Goal: Task Accomplishment & Management: Use online tool/utility

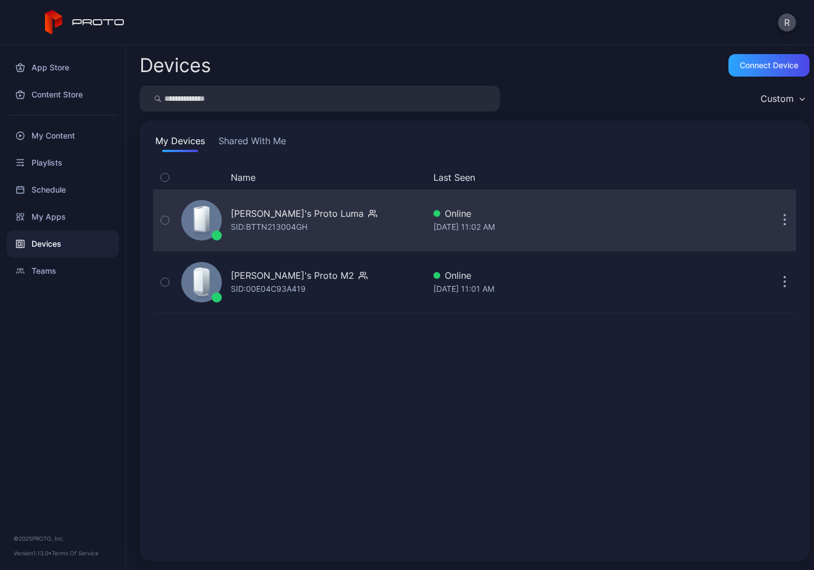
click at [279, 212] on div "[PERSON_NAME]'s Proto Luma" at bounding box center [297, 214] width 133 height 14
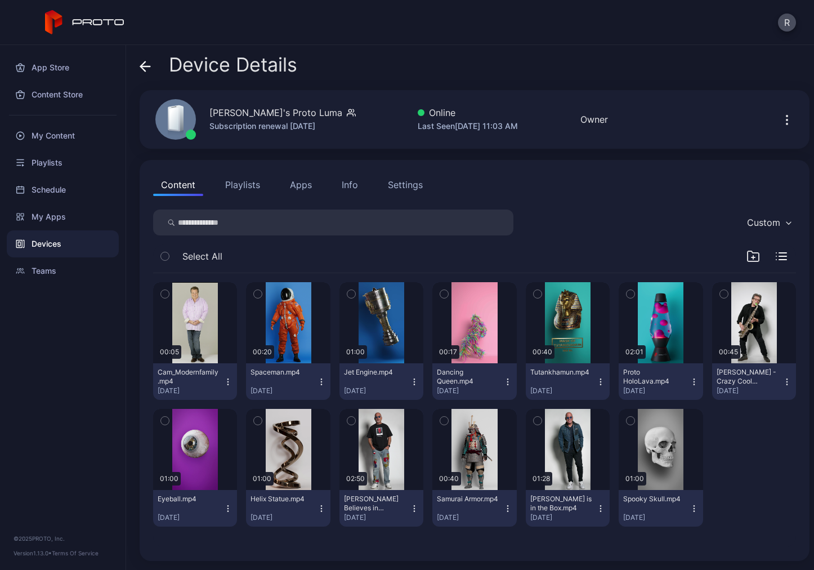
click at [780, 118] on icon "button" at bounding box center [787, 120] width 14 height 14
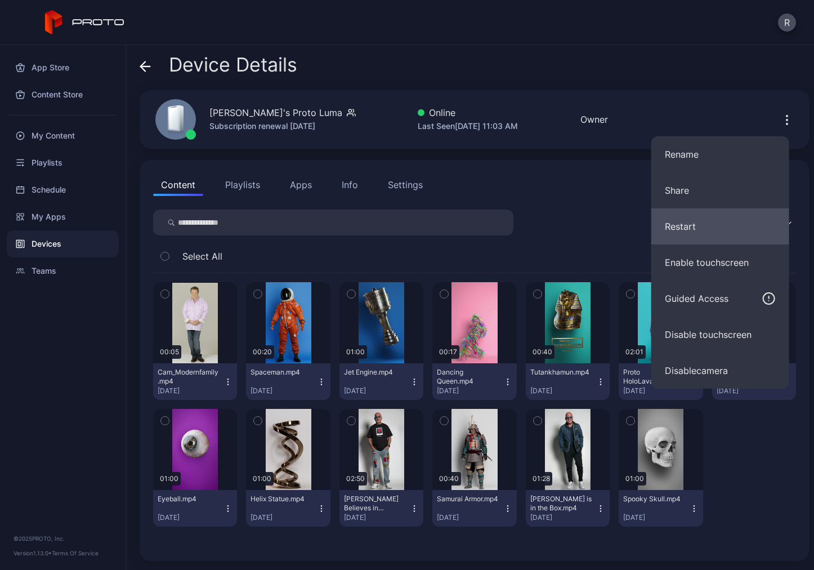
click at [680, 222] on button "Restart" at bounding box center [720, 226] width 138 height 36
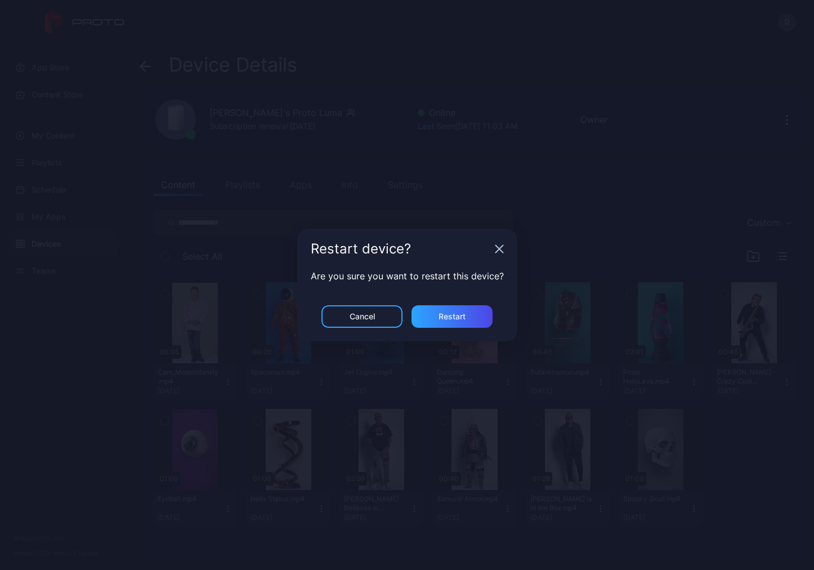
click at [615, 243] on div "Restart device? Are you sure you want to restart this device? Cancel Restart" at bounding box center [407, 285] width 814 height 570
click at [615, 243] on div "Custom Select All 00:05 Cam_Modernfamily.mp4 [DATE] 00:20 Spaceman.mp4 [DATE] 0…" at bounding box center [474, 378] width 643 height 338
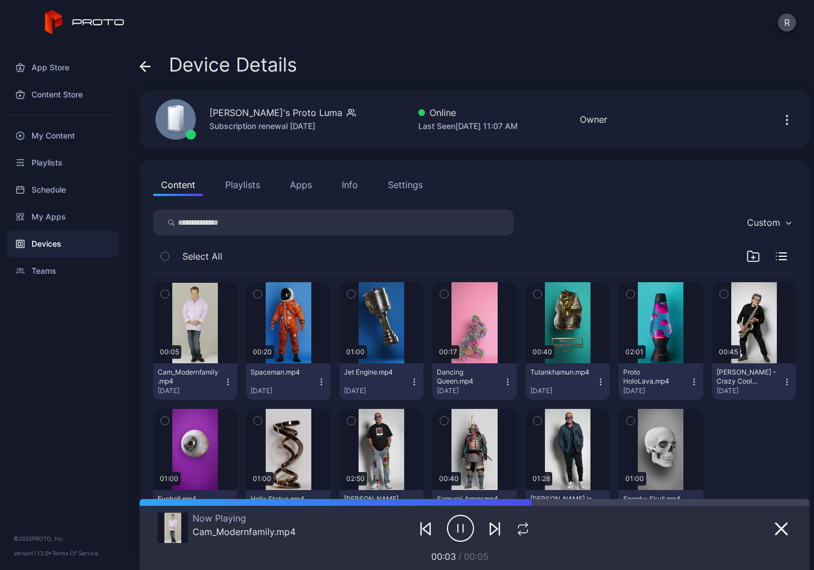
click at [150, 62] on icon at bounding box center [145, 66] width 11 height 11
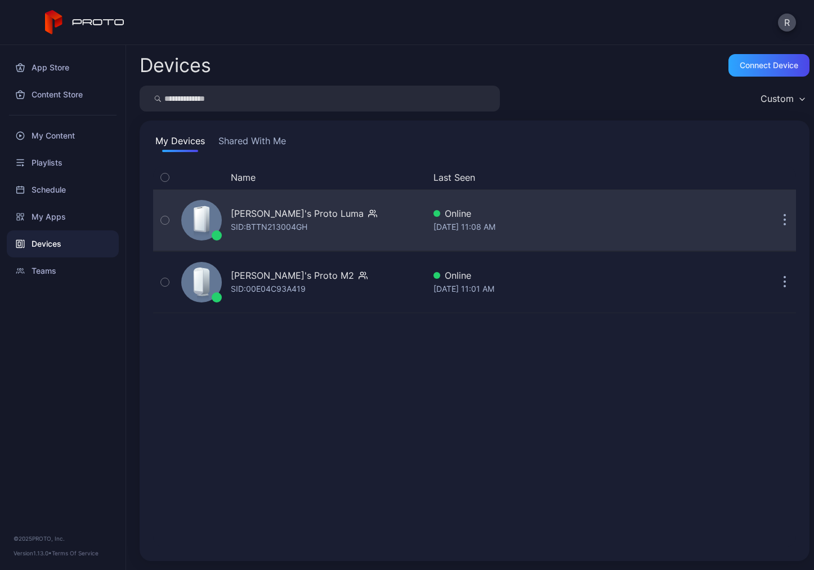
click at [311, 225] on div "[PERSON_NAME]'s Proto [PERSON_NAME]: BTTN213004GH" at bounding box center [304, 220] width 146 height 27
